Goal: Task Accomplishment & Management: Use online tool/utility

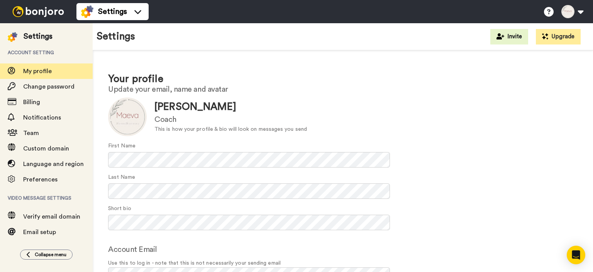
scroll to position [47, 0]
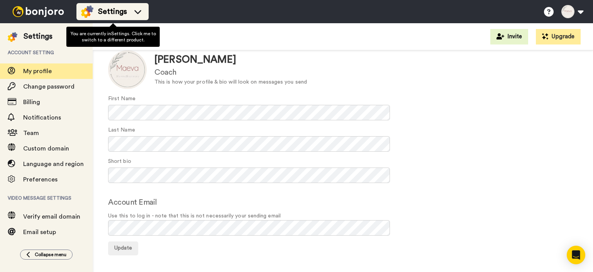
click at [127, 10] on span "Settings" at bounding box center [112, 11] width 29 height 11
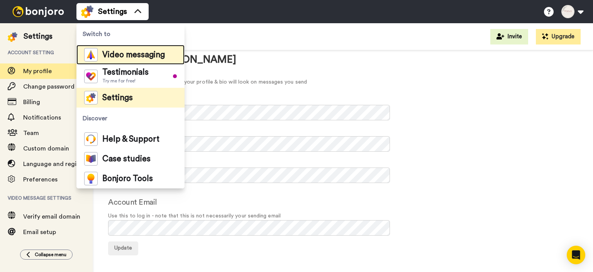
click at [111, 53] on span "Video messaging" at bounding box center [133, 55] width 63 height 8
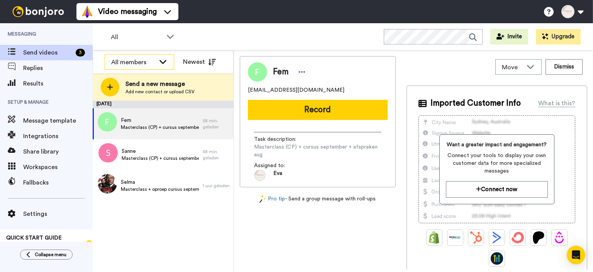
click at [163, 61] on icon at bounding box center [162, 62] width 9 height 8
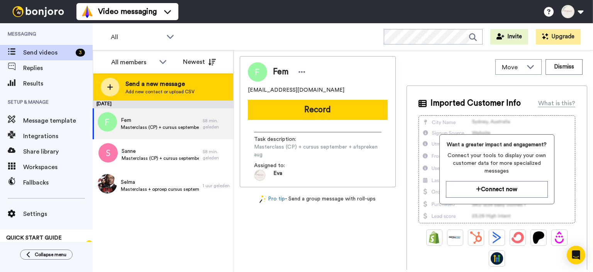
click at [112, 85] on icon at bounding box center [110, 86] width 6 height 7
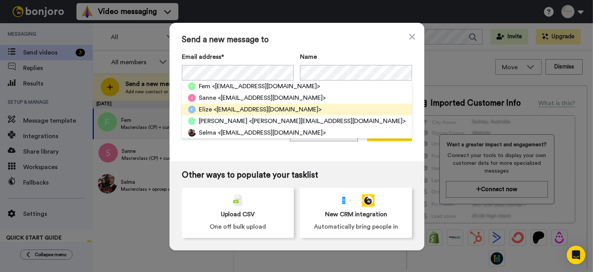
click at [233, 106] on span "<[EMAIL_ADDRESS][DOMAIN_NAME]>" at bounding box center [268, 109] width 108 height 9
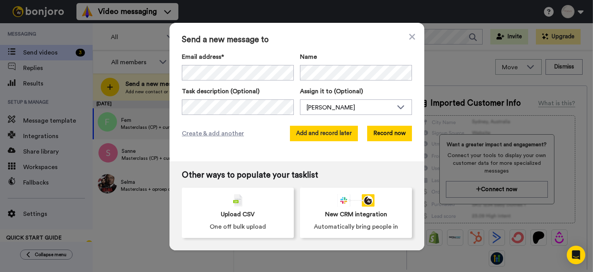
click at [329, 135] on button "Add and record later" at bounding box center [324, 133] width 68 height 15
